Goal: Task Accomplishment & Management: Complete application form

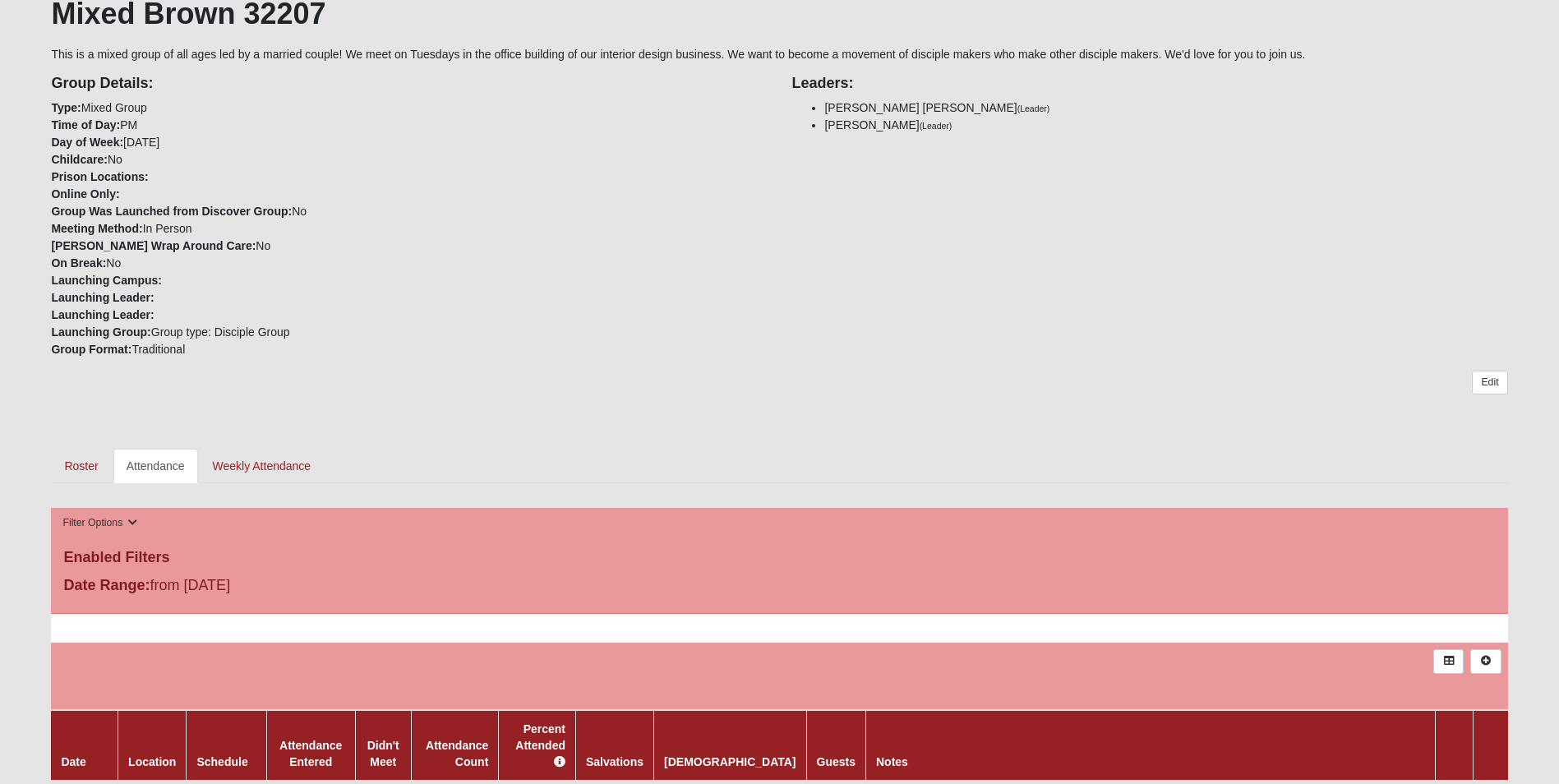
scroll to position [575, 0]
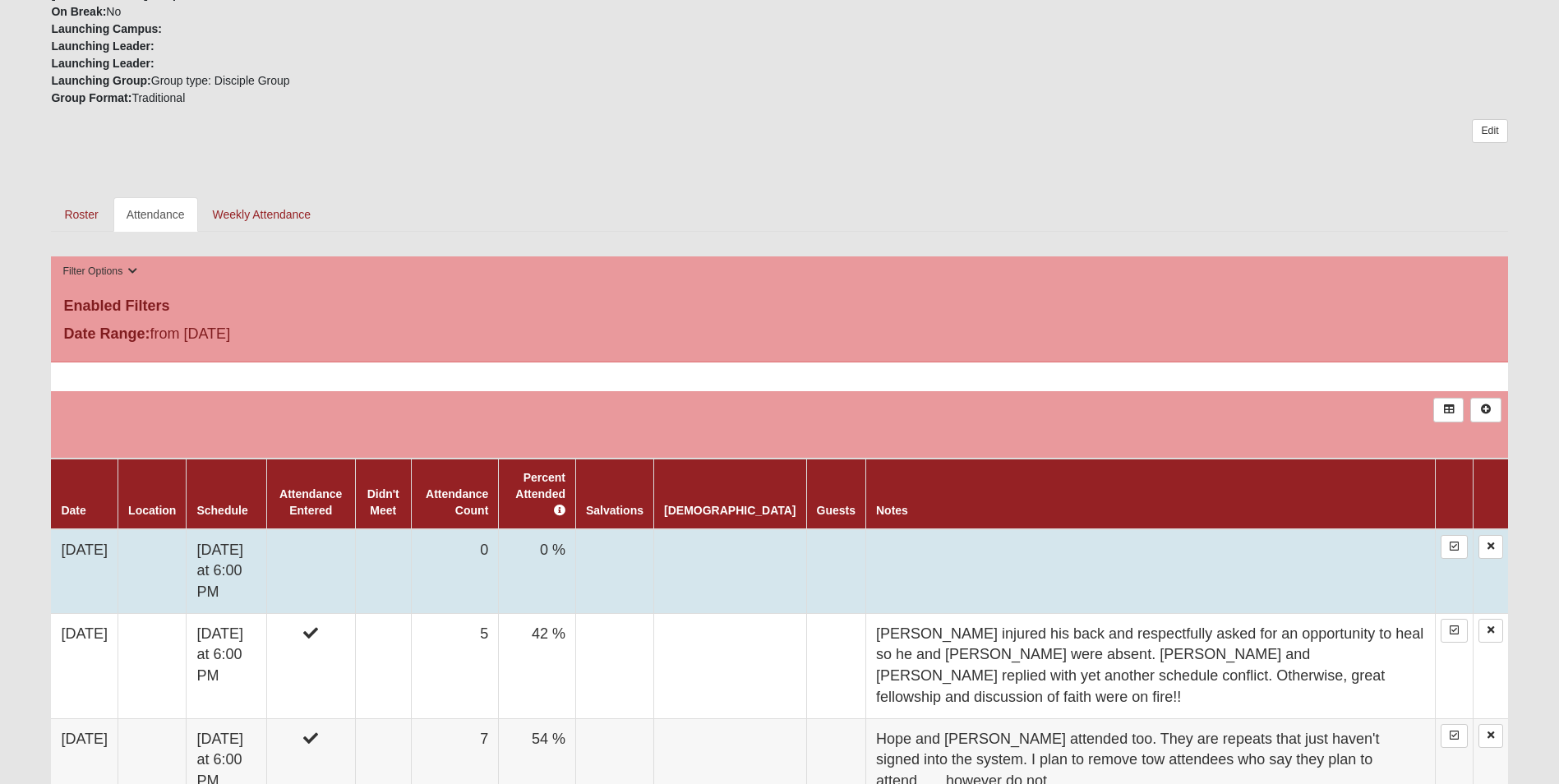
click at [355, 536] on td at bounding box center [311, 571] width 89 height 85
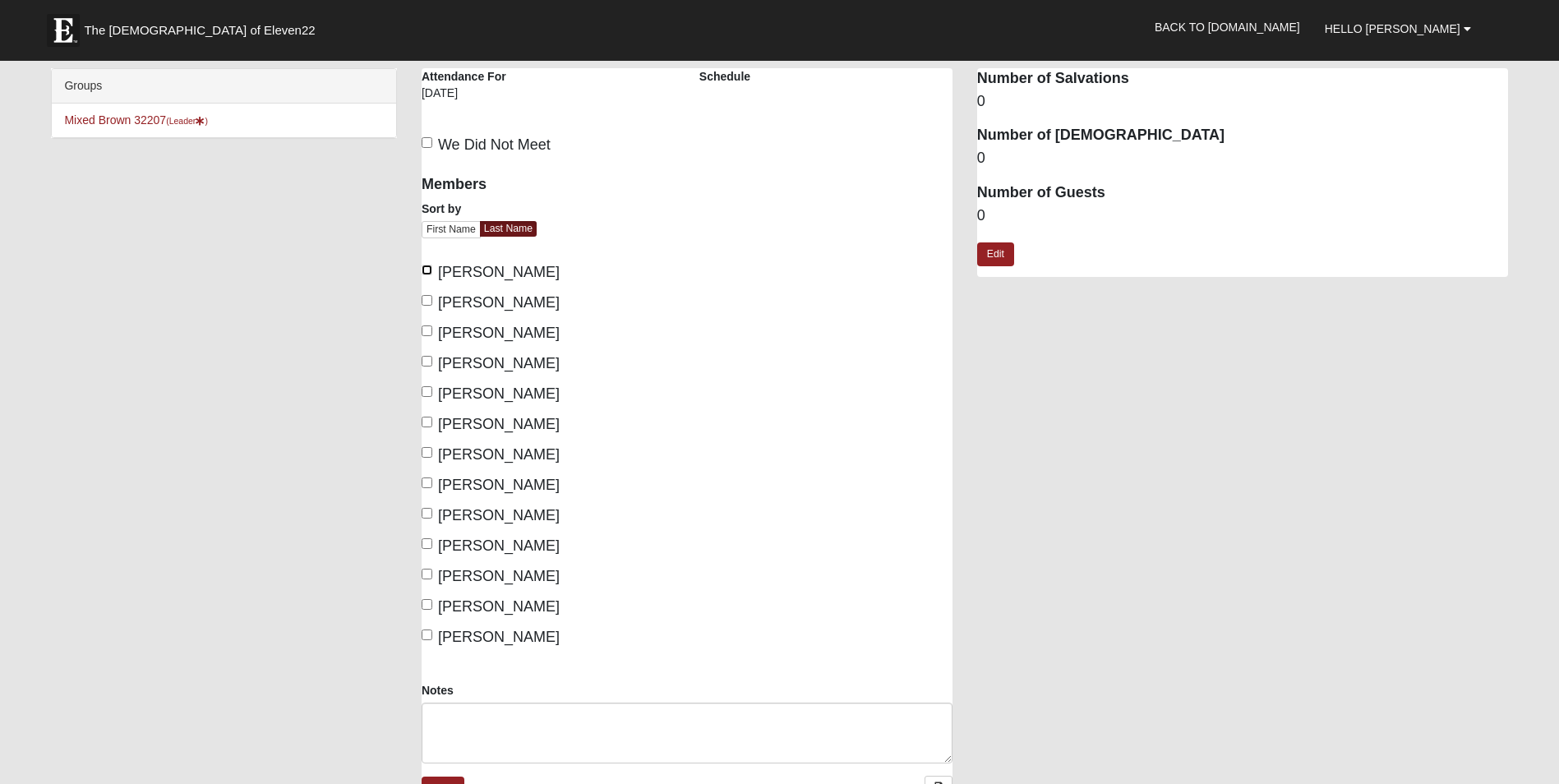
click at [424, 267] on input "[PERSON_NAME]" at bounding box center [427, 270] width 11 height 11
checkbox input "true"
click at [428, 302] on input "[PERSON_NAME]" at bounding box center [427, 300] width 11 height 11
checkbox input "true"
click at [427, 390] on input "[PERSON_NAME]" at bounding box center [427, 391] width 11 height 11
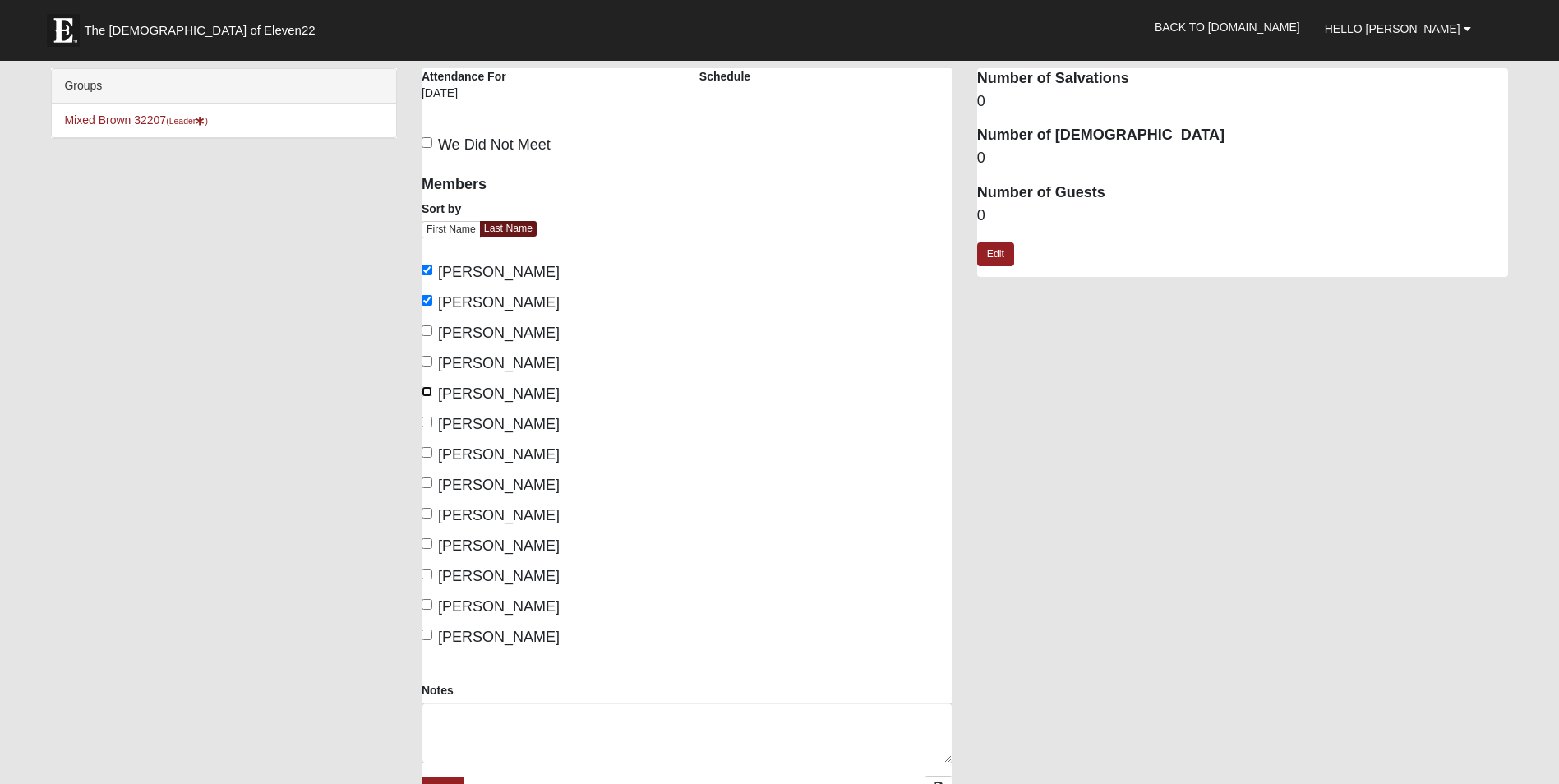
checkbox input "true"
click at [426, 422] on input "[PERSON_NAME]" at bounding box center [427, 422] width 11 height 11
checkbox input "true"
click at [427, 512] on input "[PERSON_NAME]" at bounding box center [427, 512] width 11 height 11
checkbox input "true"
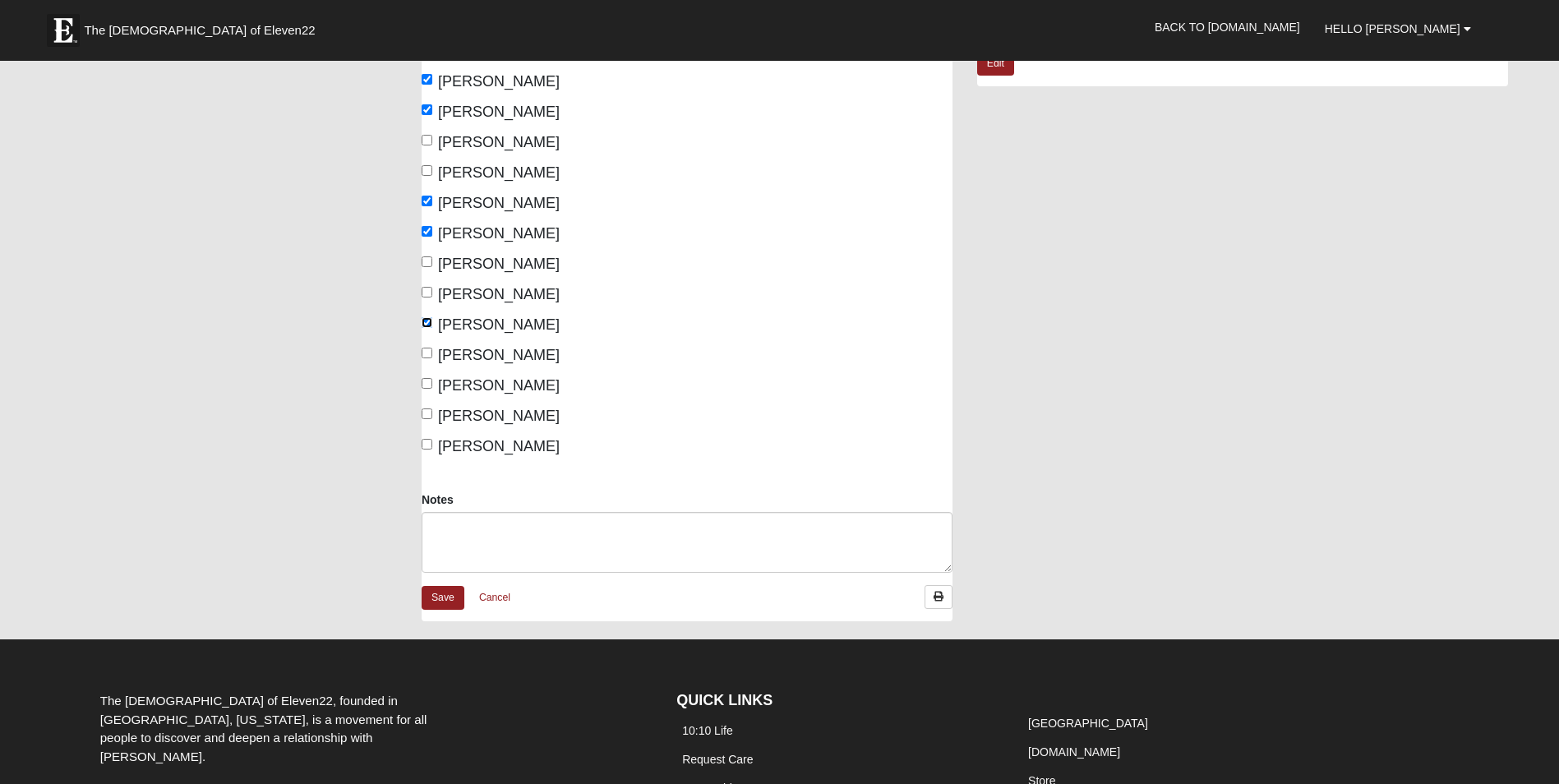
scroll to position [247, 0]
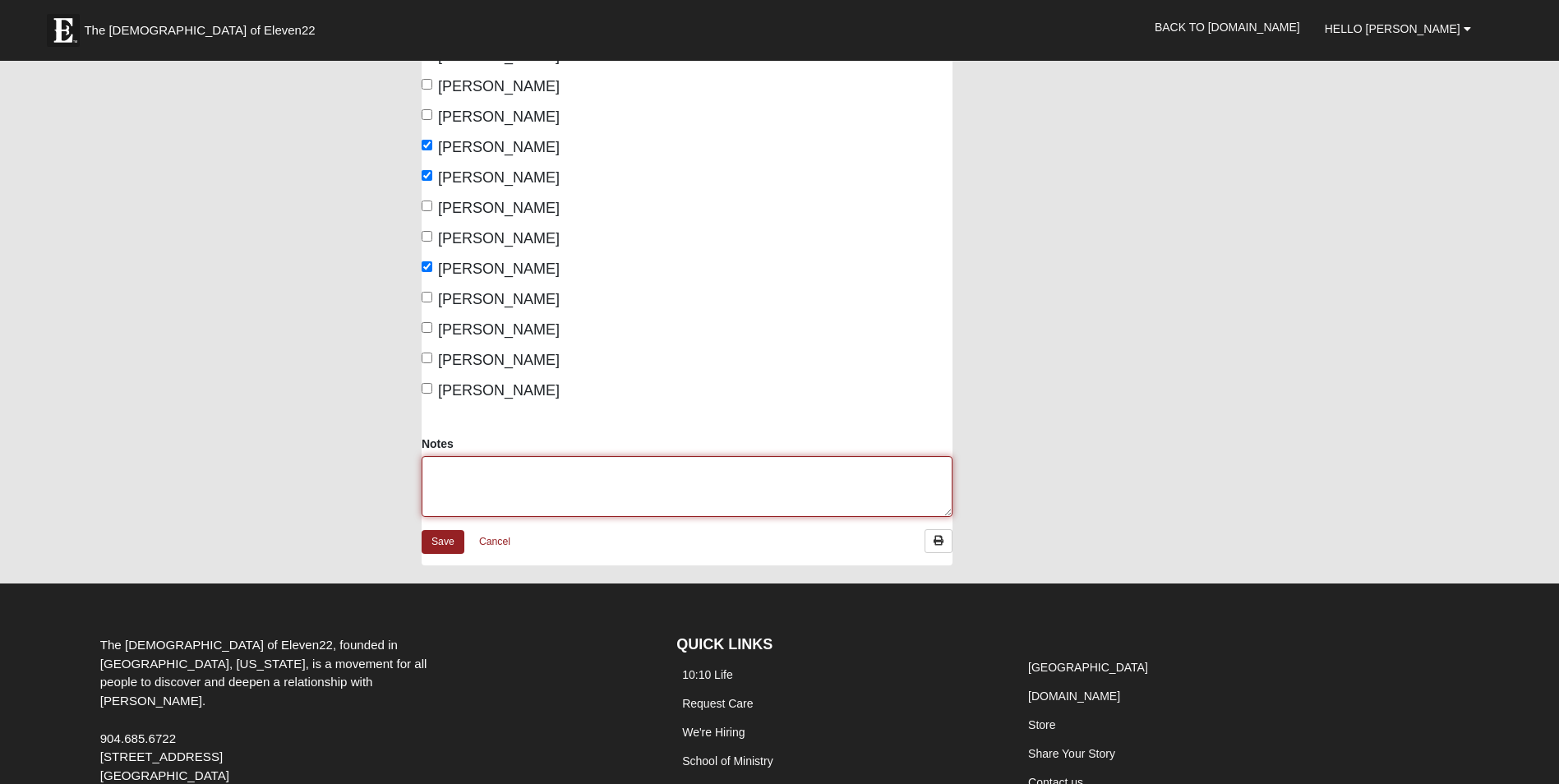
click at [562, 471] on textarea "Notes" at bounding box center [687, 486] width 531 height 61
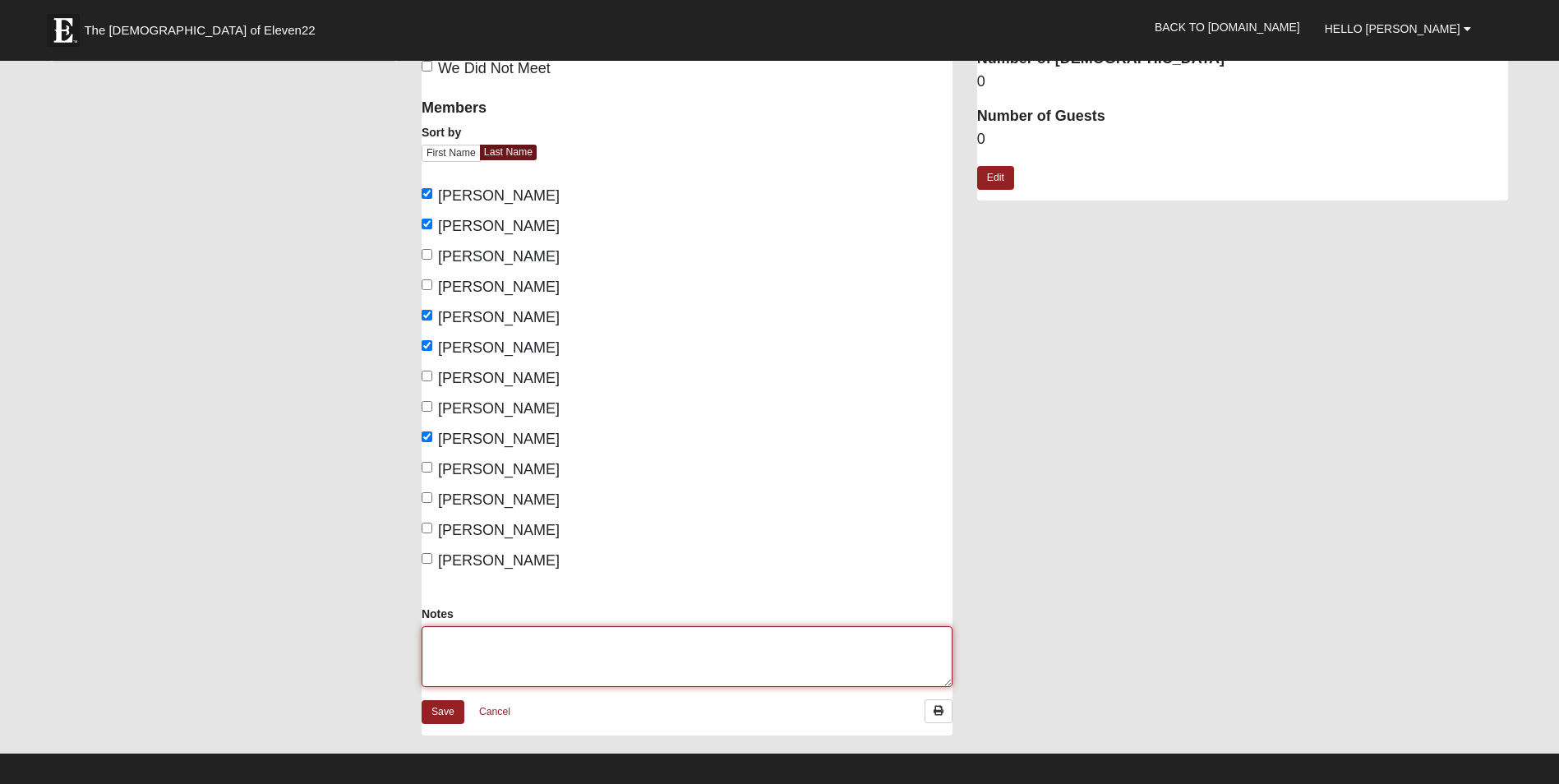
scroll to position [0, 0]
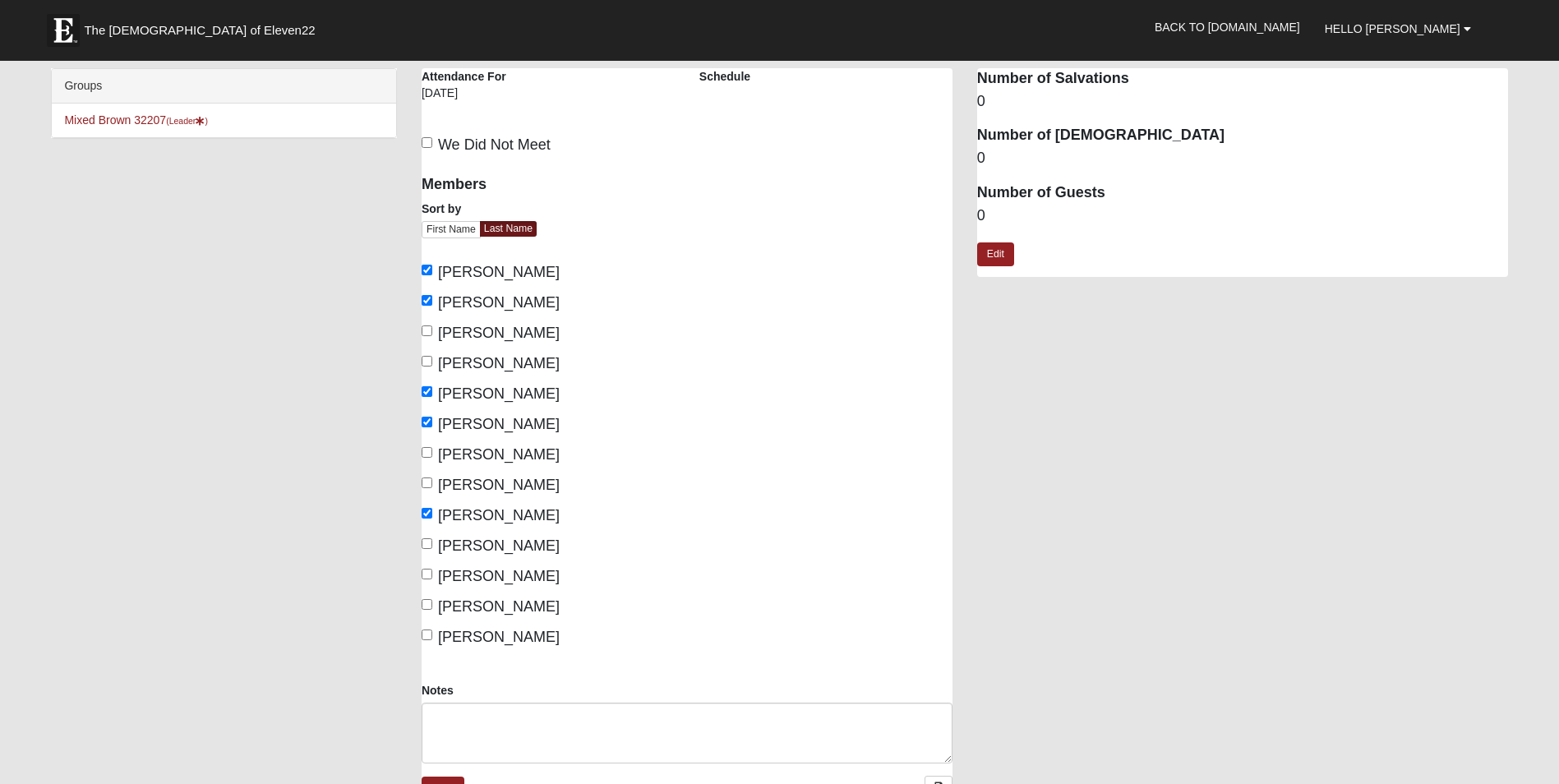
click at [984, 216] on dd "0" at bounding box center [1243, 216] width 531 height 21
drag, startPoint x: 985, startPoint y: 211, endPoint x: 975, endPoint y: 212, distance: 10.0
click at [975, 212] on div "Attendance Occurrence Attributes Number of Salvations 0 Number of [DEMOGRAPHIC_…" at bounding box center [1243, 181] width 556 height 225
drag, startPoint x: 975, startPoint y: 212, endPoint x: 1001, endPoint y: 260, distance: 54.6
click at [1001, 260] on link "Edit" at bounding box center [996, 254] width 37 height 24
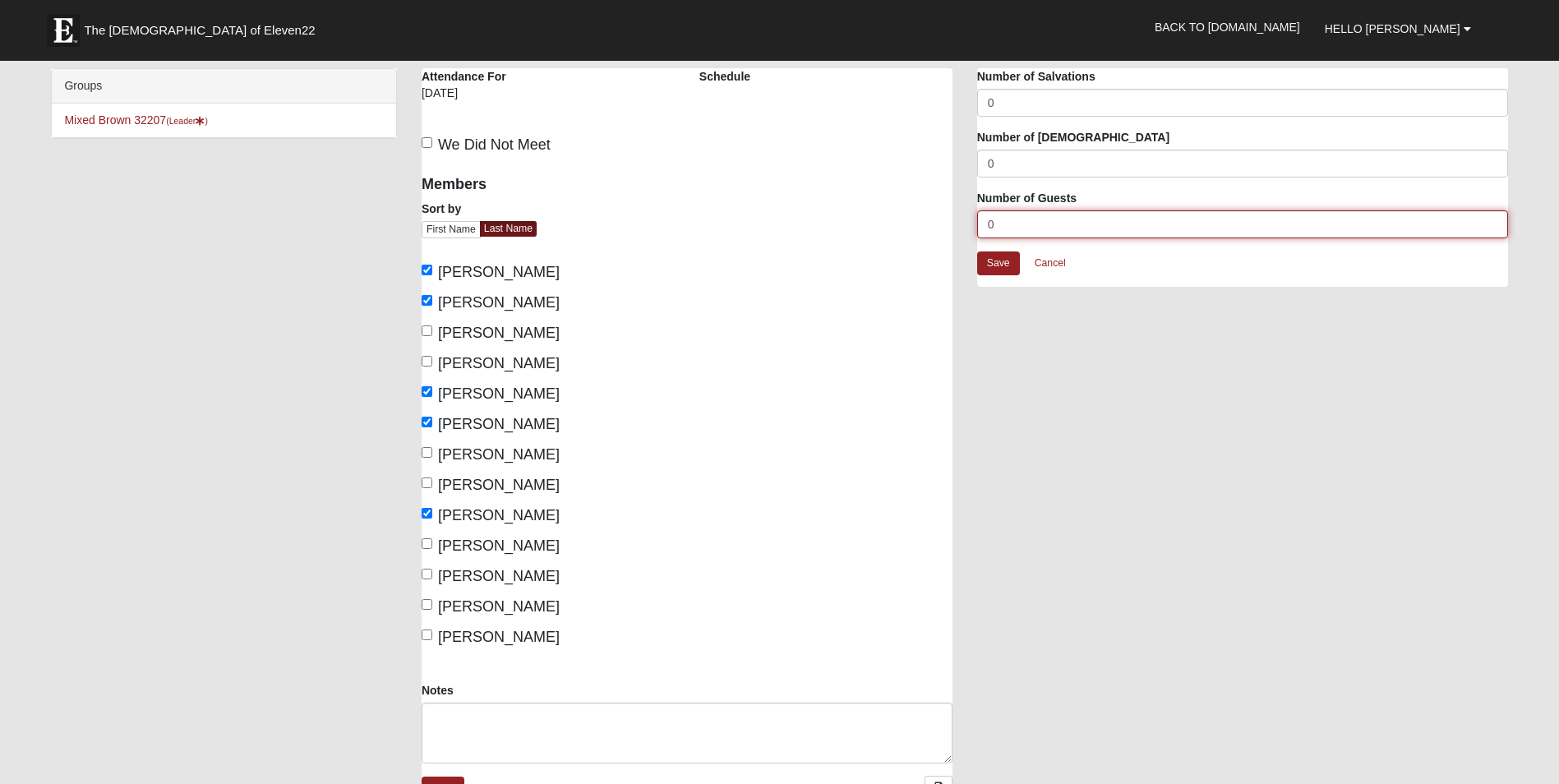
drag, startPoint x: 1005, startPoint y: 233, endPoint x: 989, endPoint y: 229, distance: 16.5
click at [989, 229] on input "0" at bounding box center [1243, 224] width 531 height 28
type input "4"
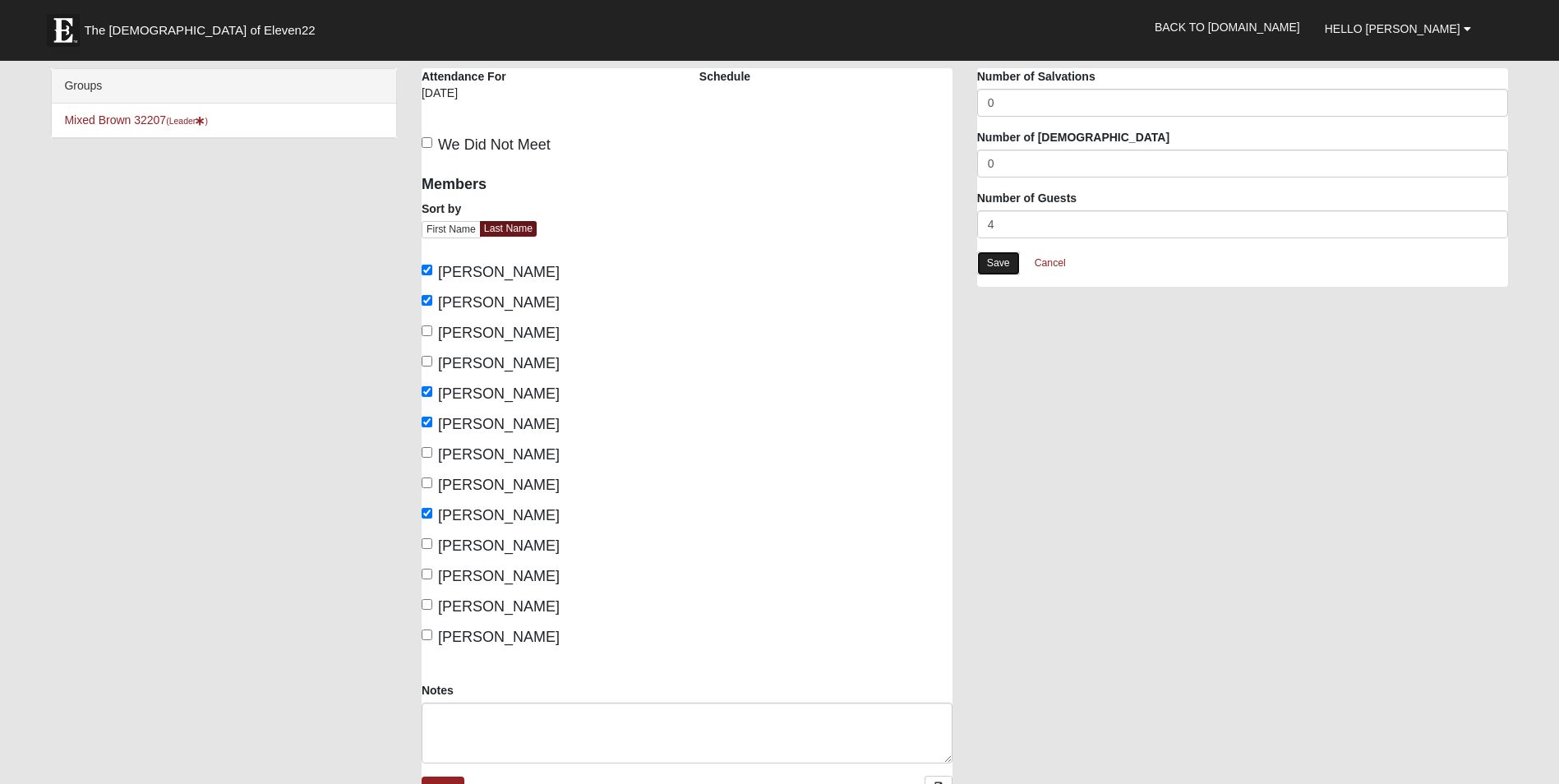
click at [1010, 258] on link "Save" at bounding box center [999, 263] width 43 height 24
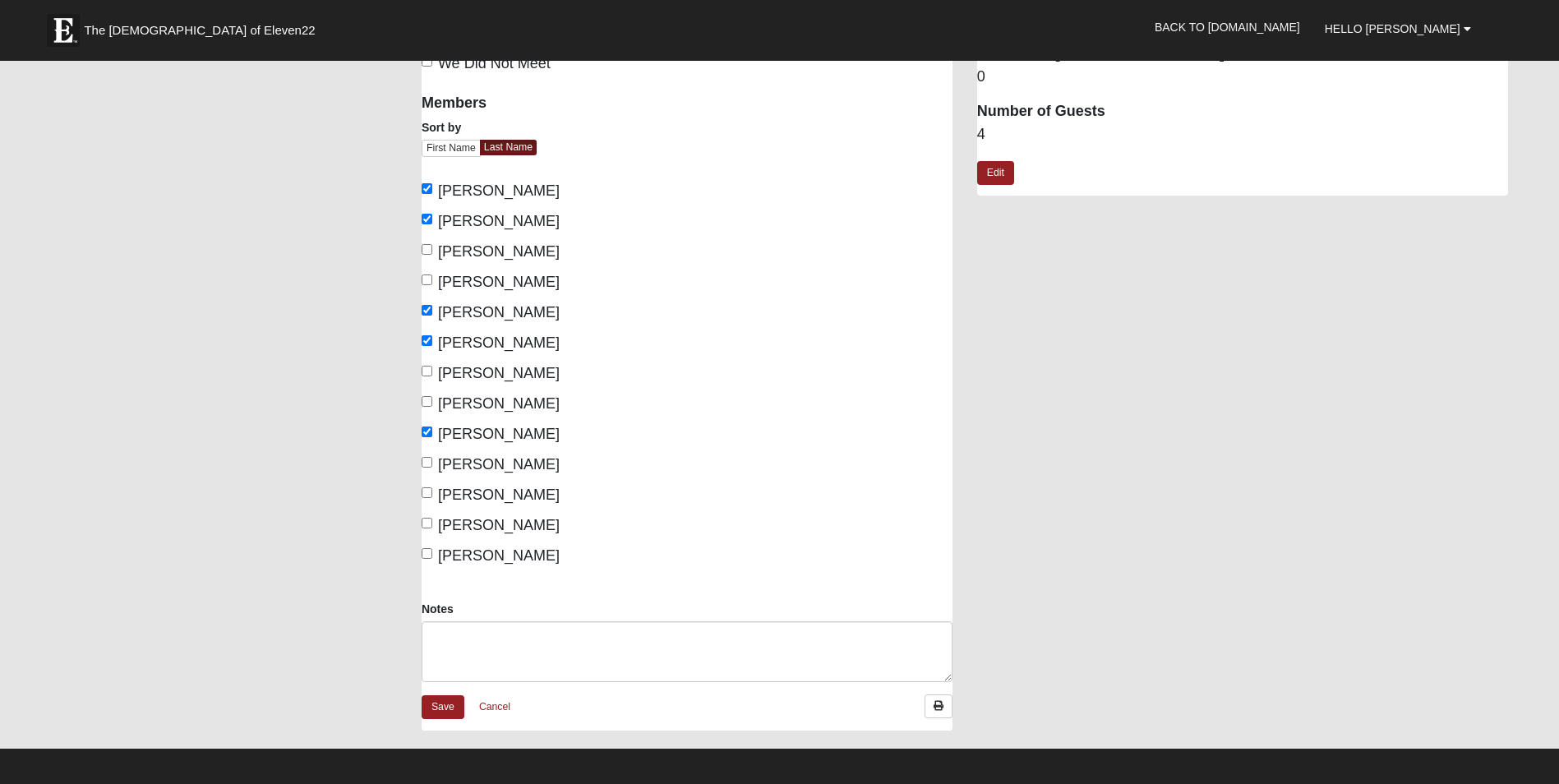
scroll to position [83, 0]
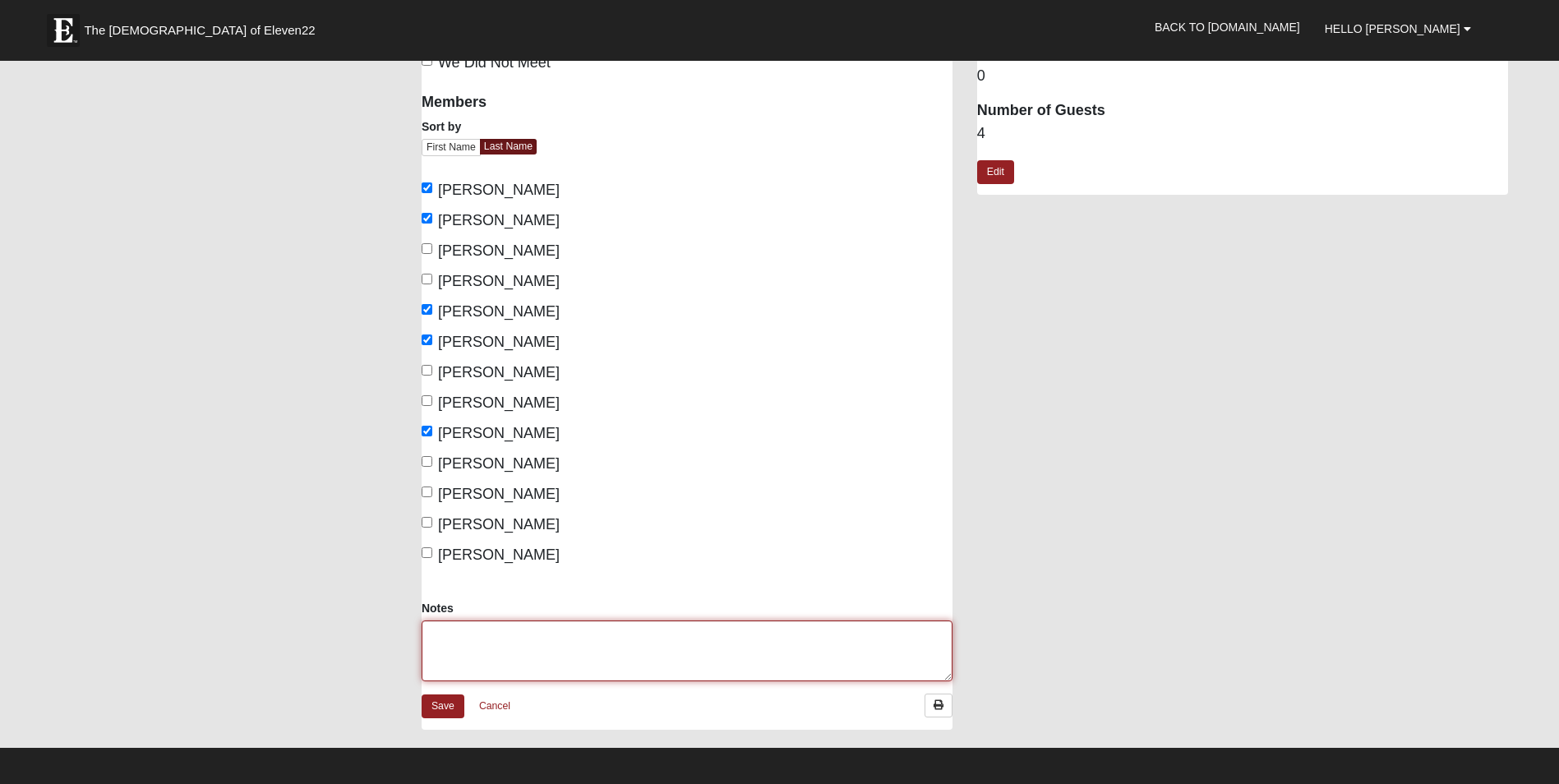
click at [562, 629] on textarea "Notes" at bounding box center [687, 651] width 531 height 61
click at [448, 631] on textarea "WE had a lovely meeting" at bounding box center [687, 651] width 531 height 61
click at [562, 635] on textarea "We had a lovely meeting" at bounding box center [687, 651] width 531 height 61
click at [517, 632] on textarea "We had a lovely meeting" at bounding box center [687, 651] width 531 height 61
click at [733, 637] on textarea "We had a lovely and very engaged Disciple Group meeting" at bounding box center [687, 651] width 531 height 61
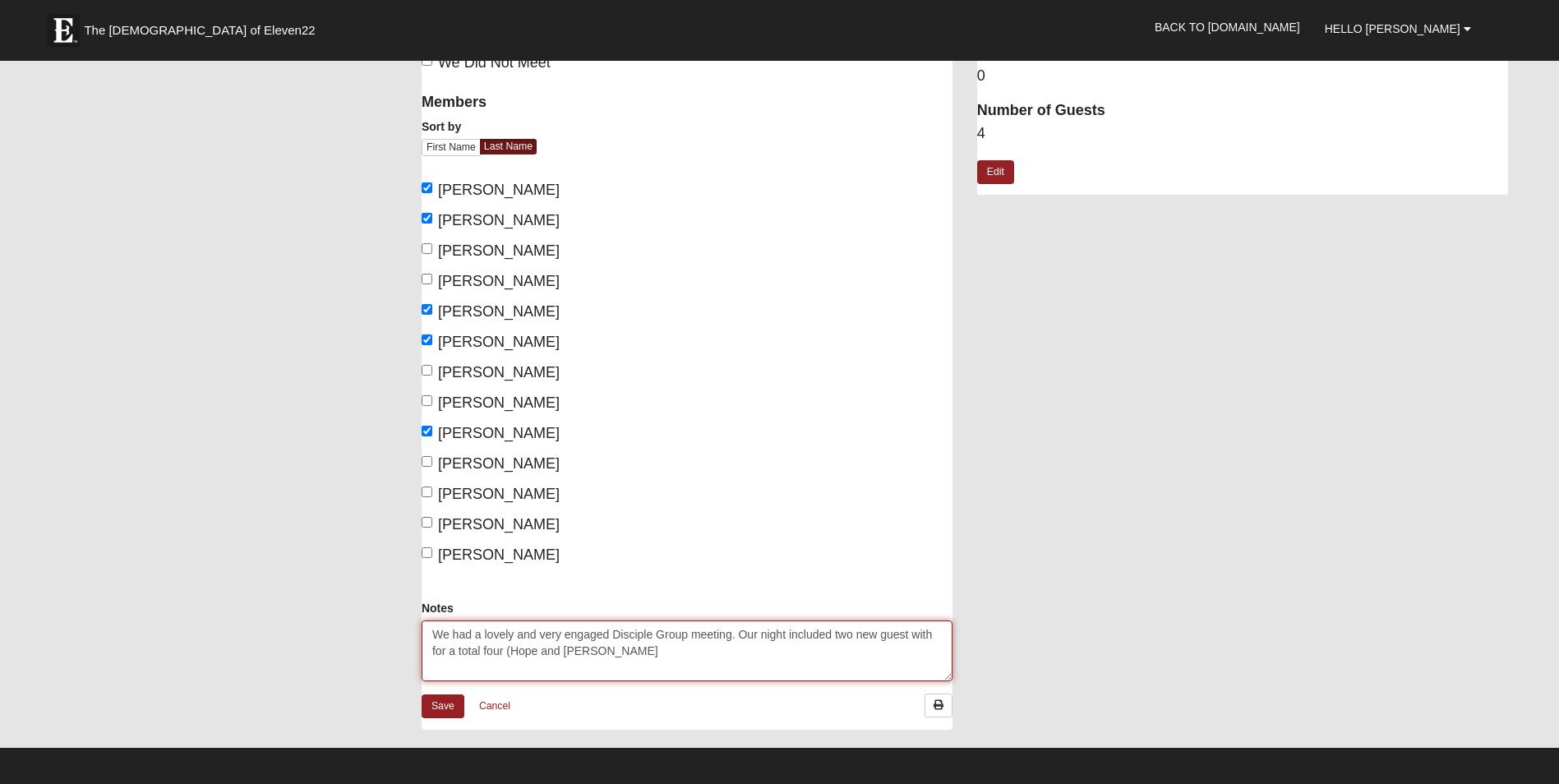
click at [584, 653] on textarea "We had a lovely and very engaged Disciple Group meeting. Our night included two…" at bounding box center [687, 651] width 531 height 61
click at [647, 640] on textarea "We had a lovely and very engaged Disciple Group meeting. Our night included two…" at bounding box center [687, 651] width 531 height 61
click at [639, 652] on textarea "We had a lovely and very engaged Disciple Group meeting. Our night included two…" at bounding box center [687, 651] width 531 height 61
click at [466, 667] on textarea "We had a lovely and very engaged Disciple Group meeting. Our night included two…" at bounding box center [687, 651] width 531 height 61
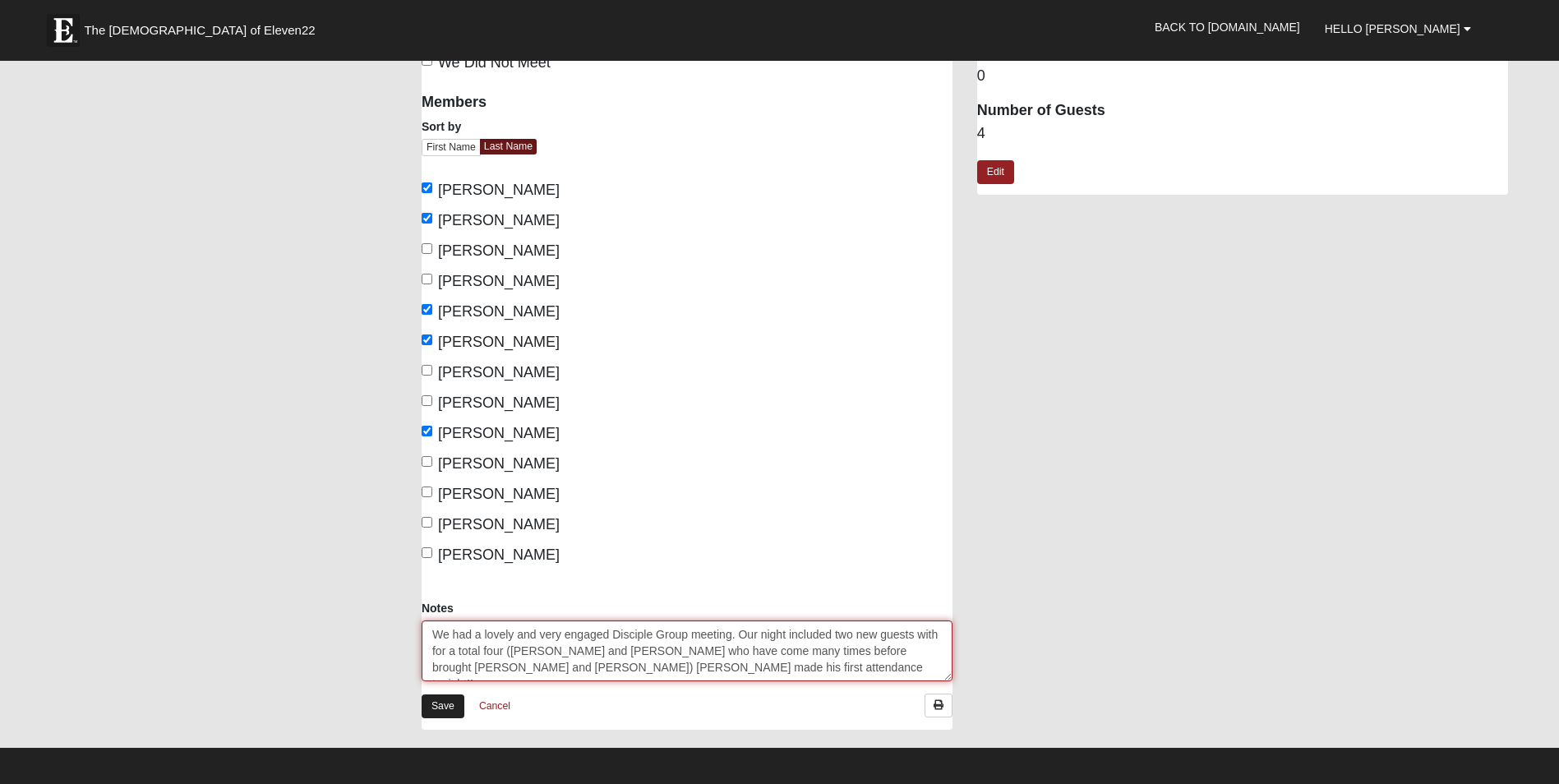
type textarea "We had a lovely and very engaged Disciple Group meeting. Our night included two…"
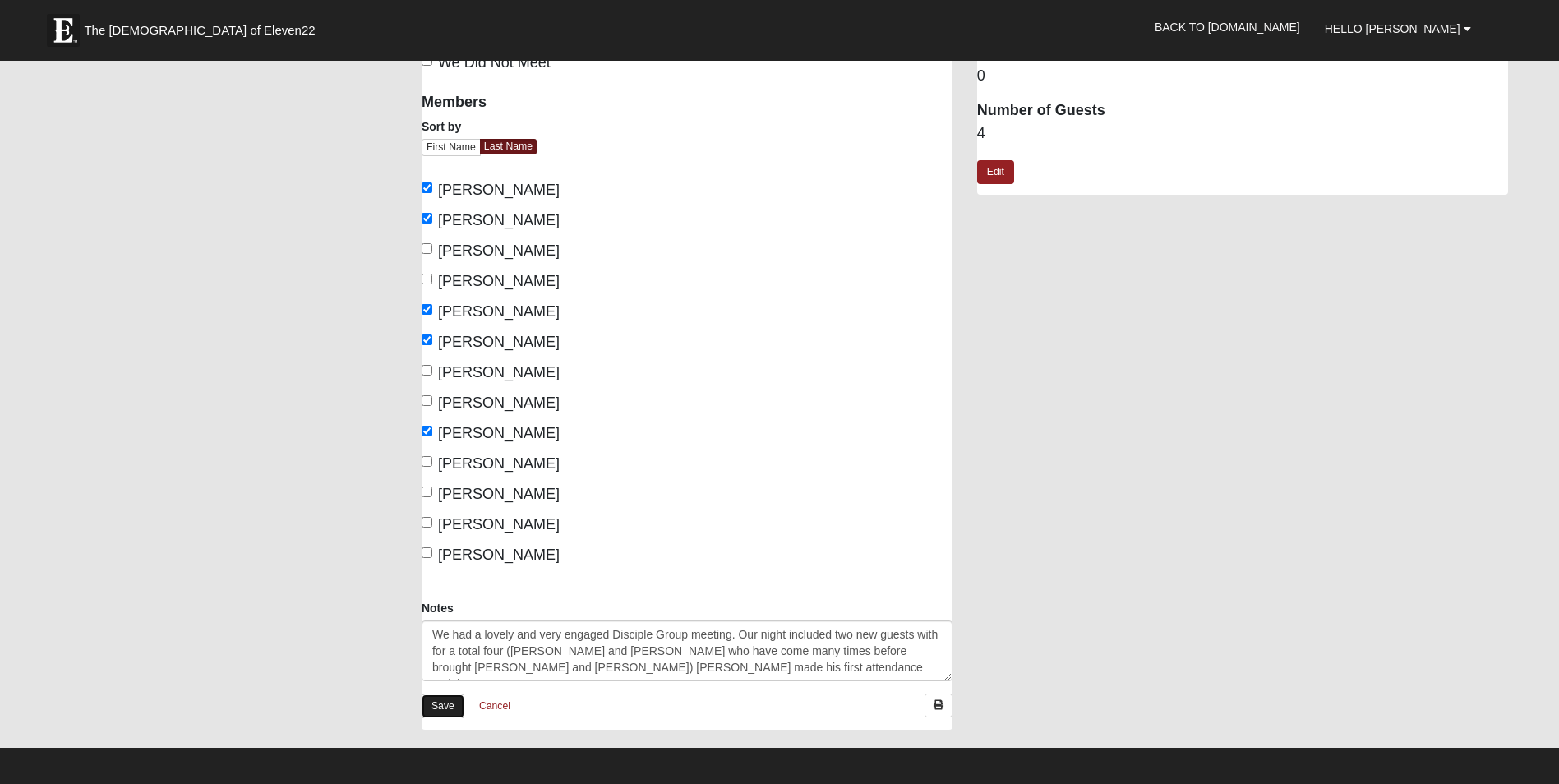
click at [448, 706] on link "Save" at bounding box center [443, 706] width 43 height 24
